Goal: Navigation & Orientation: Find specific page/section

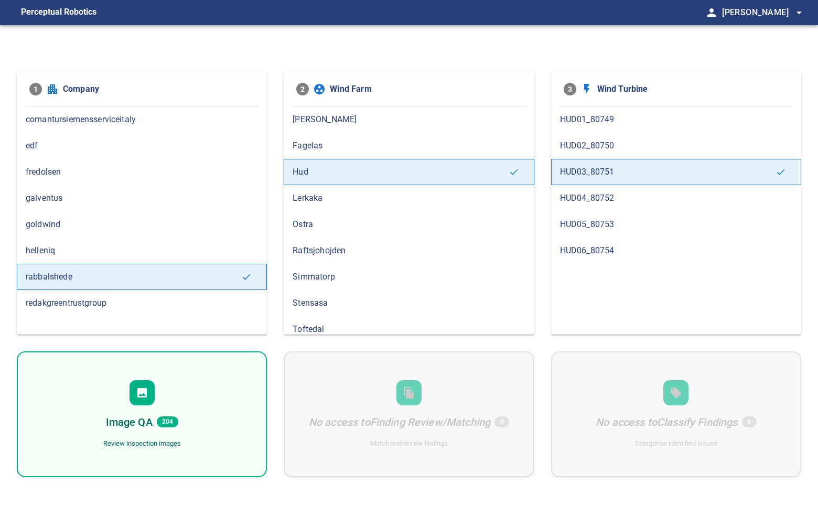
click at [101, 301] on span "redakgreentrustgroup" at bounding box center [142, 303] width 232 height 13
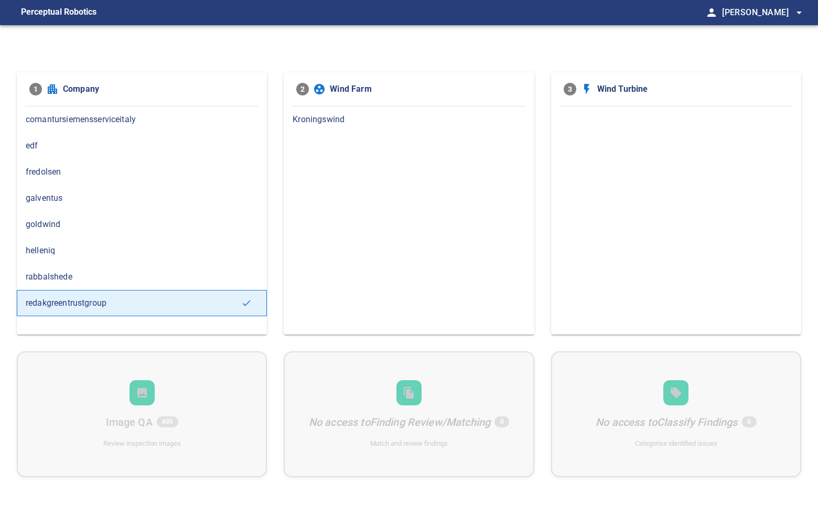
click at [95, 248] on span "helleniq" at bounding box center [142, 250] width 232 height 13
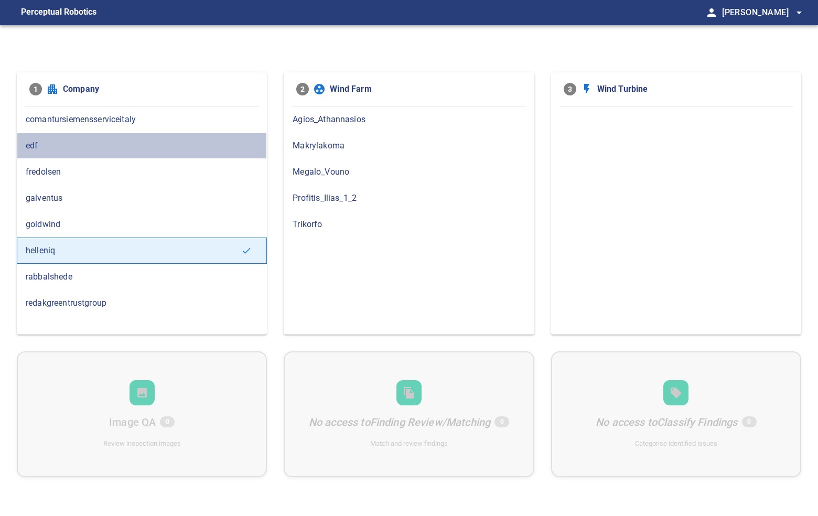
click at [86, 145] on span "edf" at bounding box center [142, 146] width 232 height 13
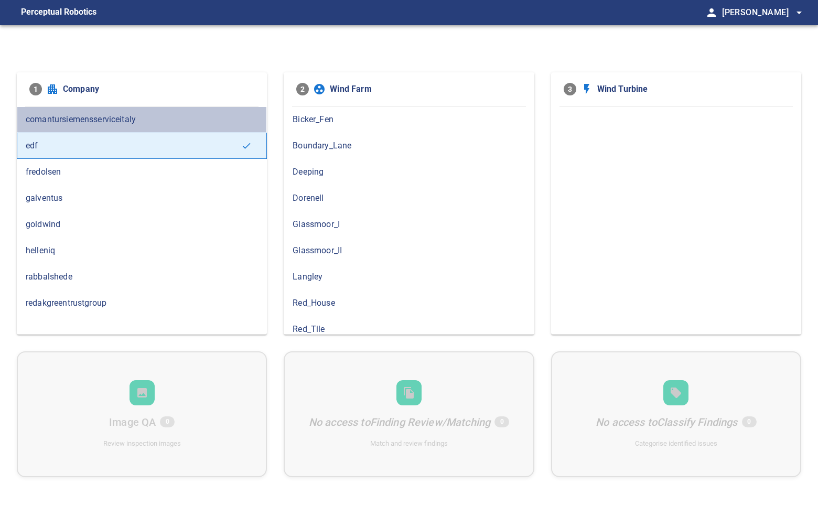
click at [137, 121] on span "comantursiemensserviceitaly" at bounding box center [142, 119] width 232 height 13
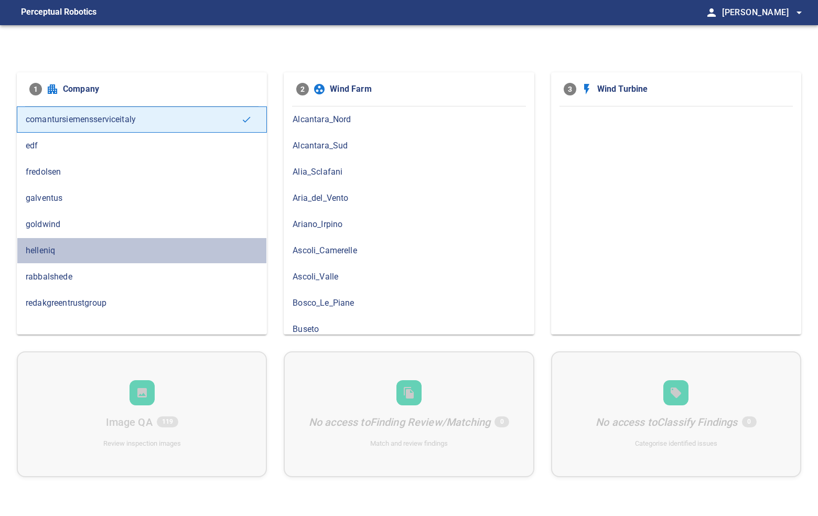
click at [94, 253] on span "helleniq" at bounding box center [142, 250] width 232 height 13
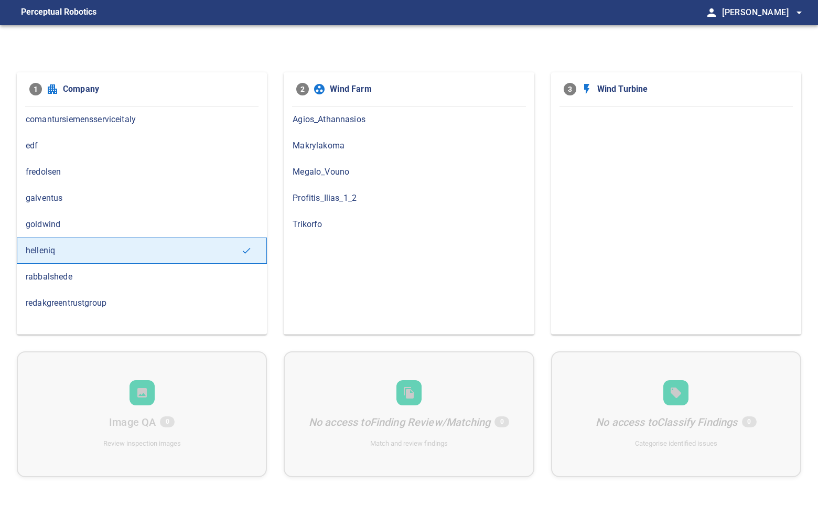
click at [67, 146] on span "edf" at bounding box center [142, 146] width 232 height 13
